Goal: Task Accomplishment & Management: Use online tool/utility

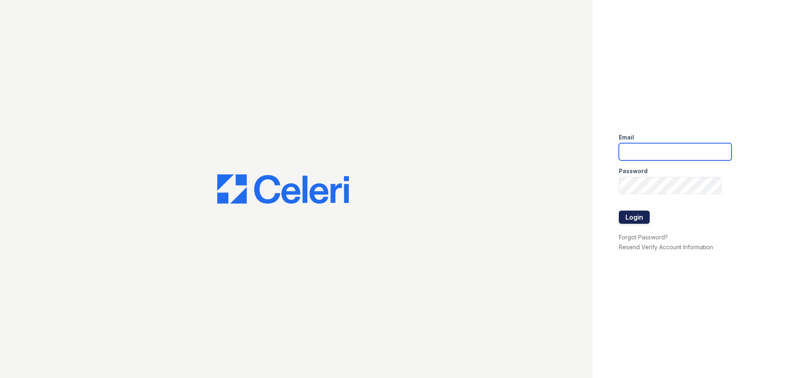
type input "[EMAIL_ADDRESS][DOMAIN_NAME]"
click at [633, 216] on button "Login" at bounding box center [634, 217] width 31 height 13
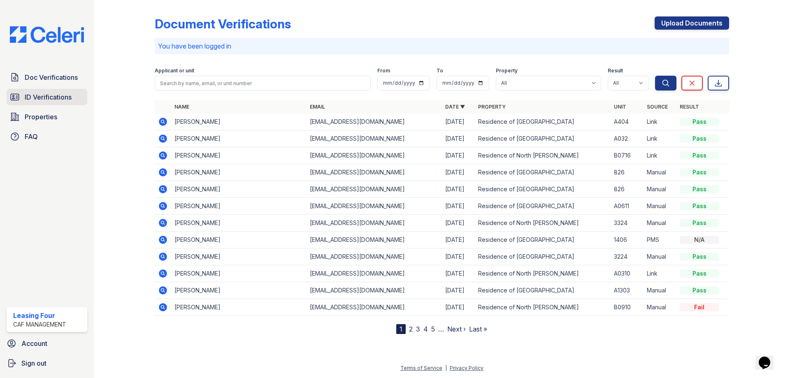
click at [49, 96] on span "ID Verifications" at bounding box center [48, 97] width 47 height 10
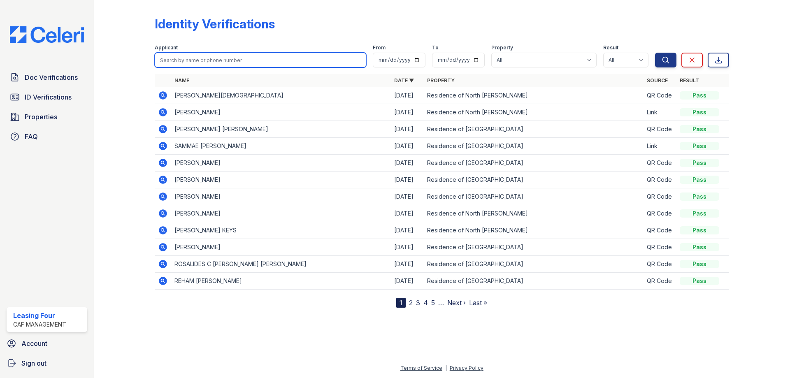
click at [195, 63] on input "search" at bounding box center [260, 60] width 211 height 15
type input "JOI"
click at [655, 53] on button "Search" at bounding box center [665, 60] width 21 height 15
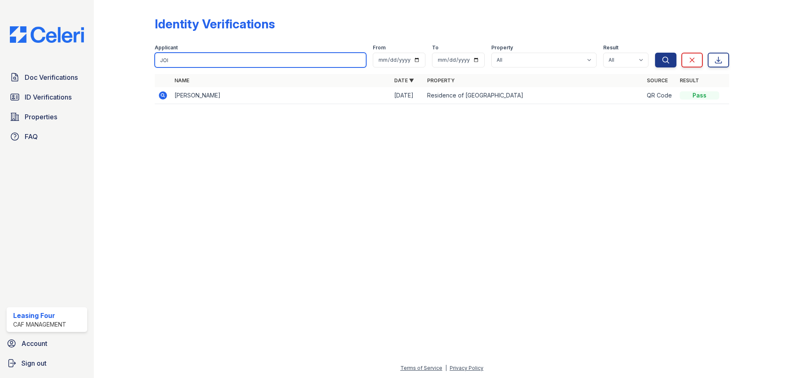
click at [360, 60] on input "JOI" at bounding box center [260, 60] width 211 height 15
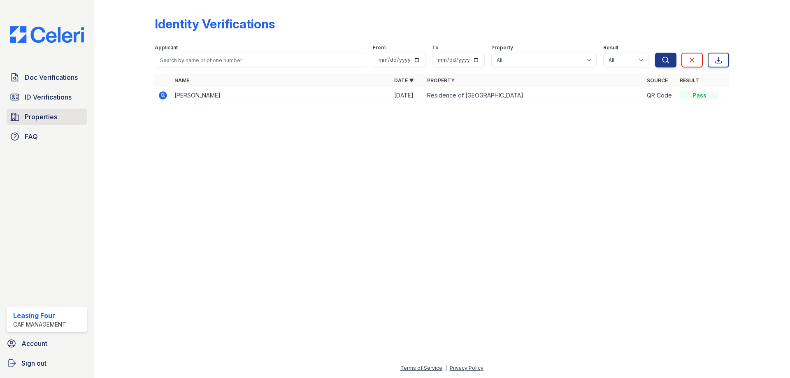
click at [32, 124] on link "Properties" at bounding box center [47, 117] width 81 height 16
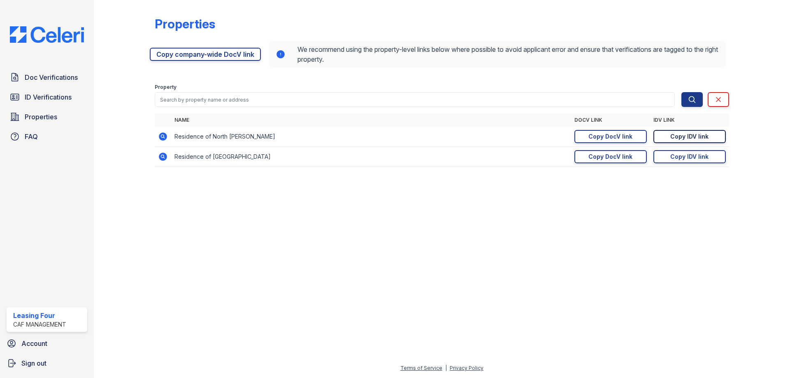
click at [685, 138] on div "Copy IDV link" at bounding box center [689, 136] width 38 height 8
